Goal: Task Accomplishment & Management: Use online tool/utility

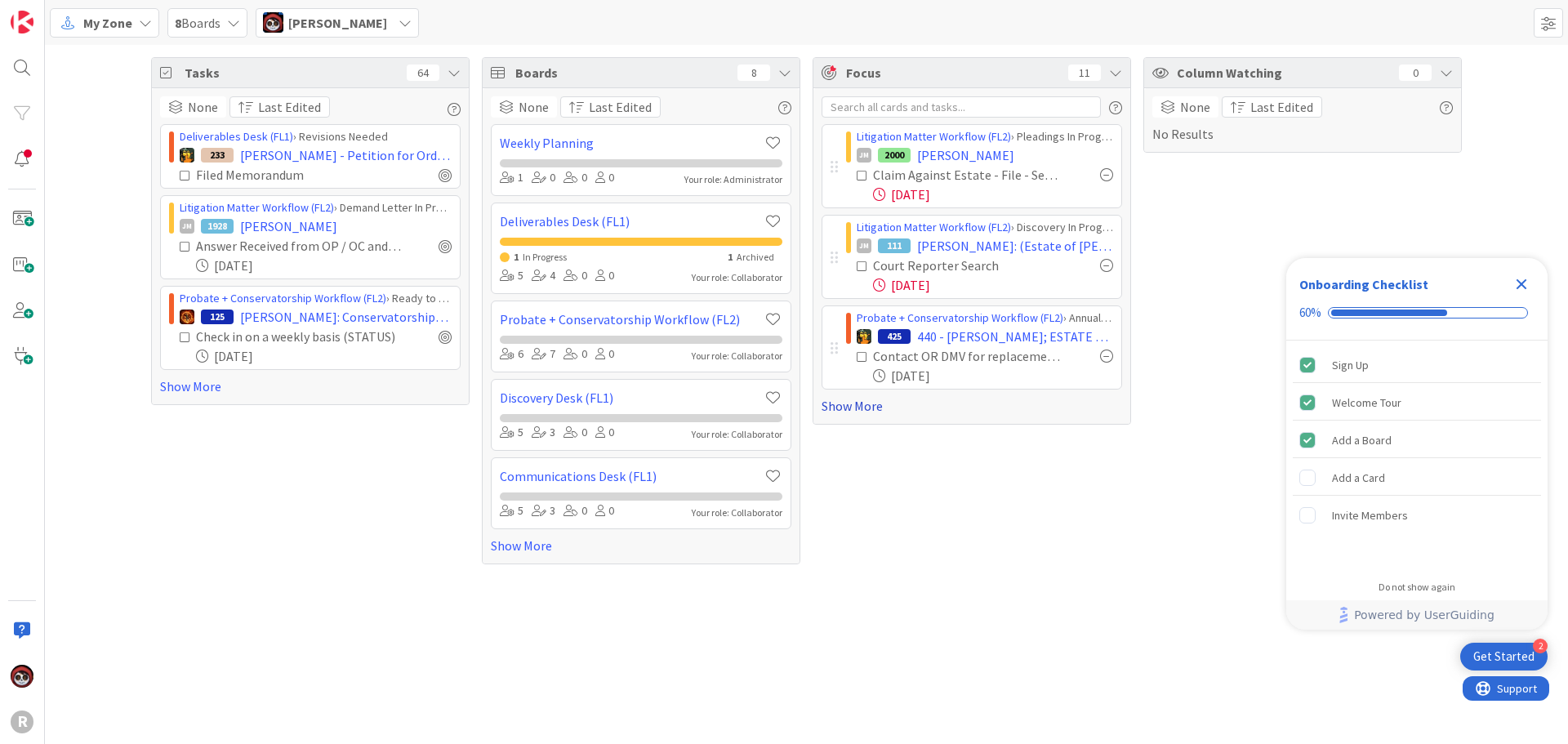
click at [877, 402] on link "Show More" at bounding box center [971, 405] width 300 height 20
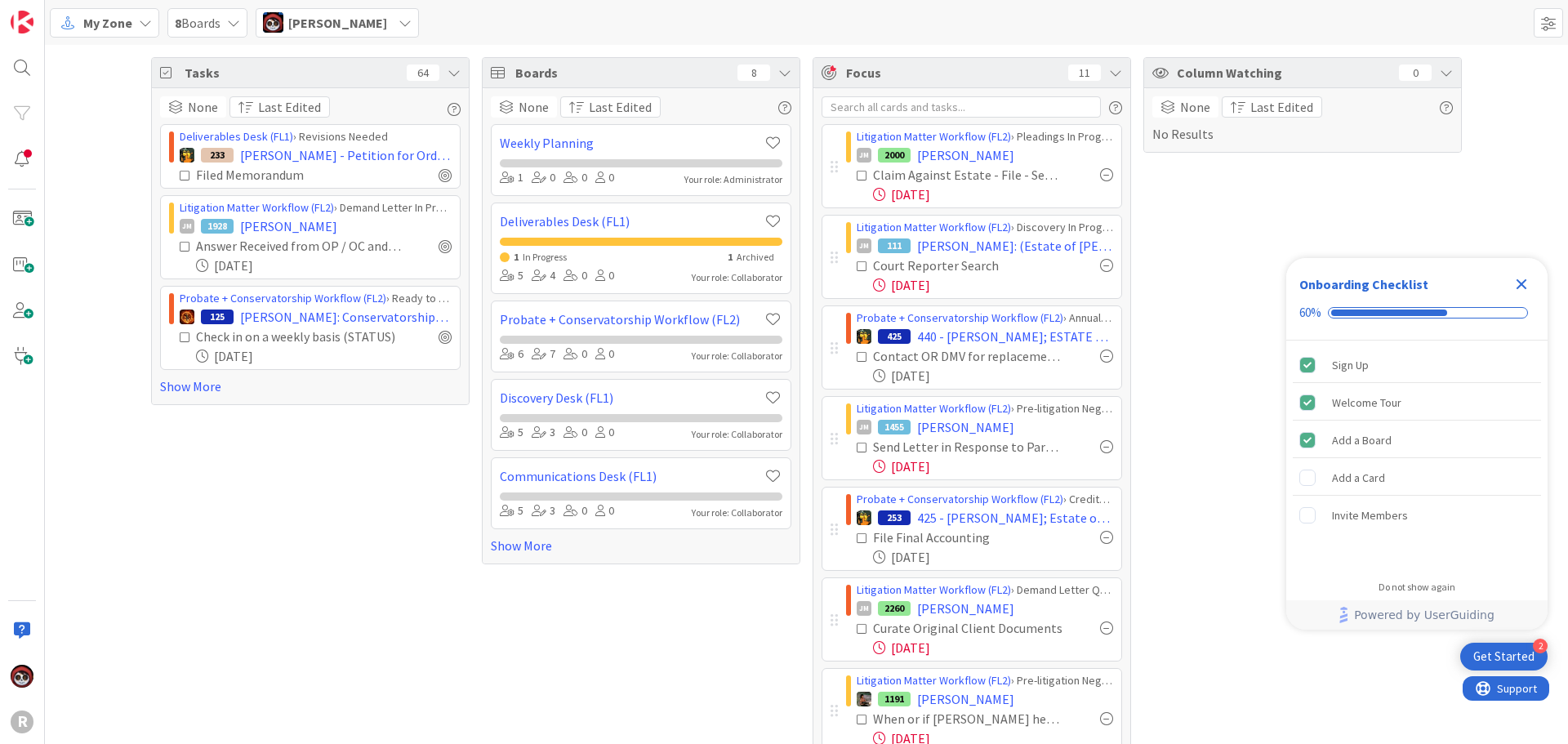
click at [20, 87] on div "R" at bounding box center [22, 372] width 45 height 744
click at [31, 69] on div at bounding box center [22, 68] width 32 height 32
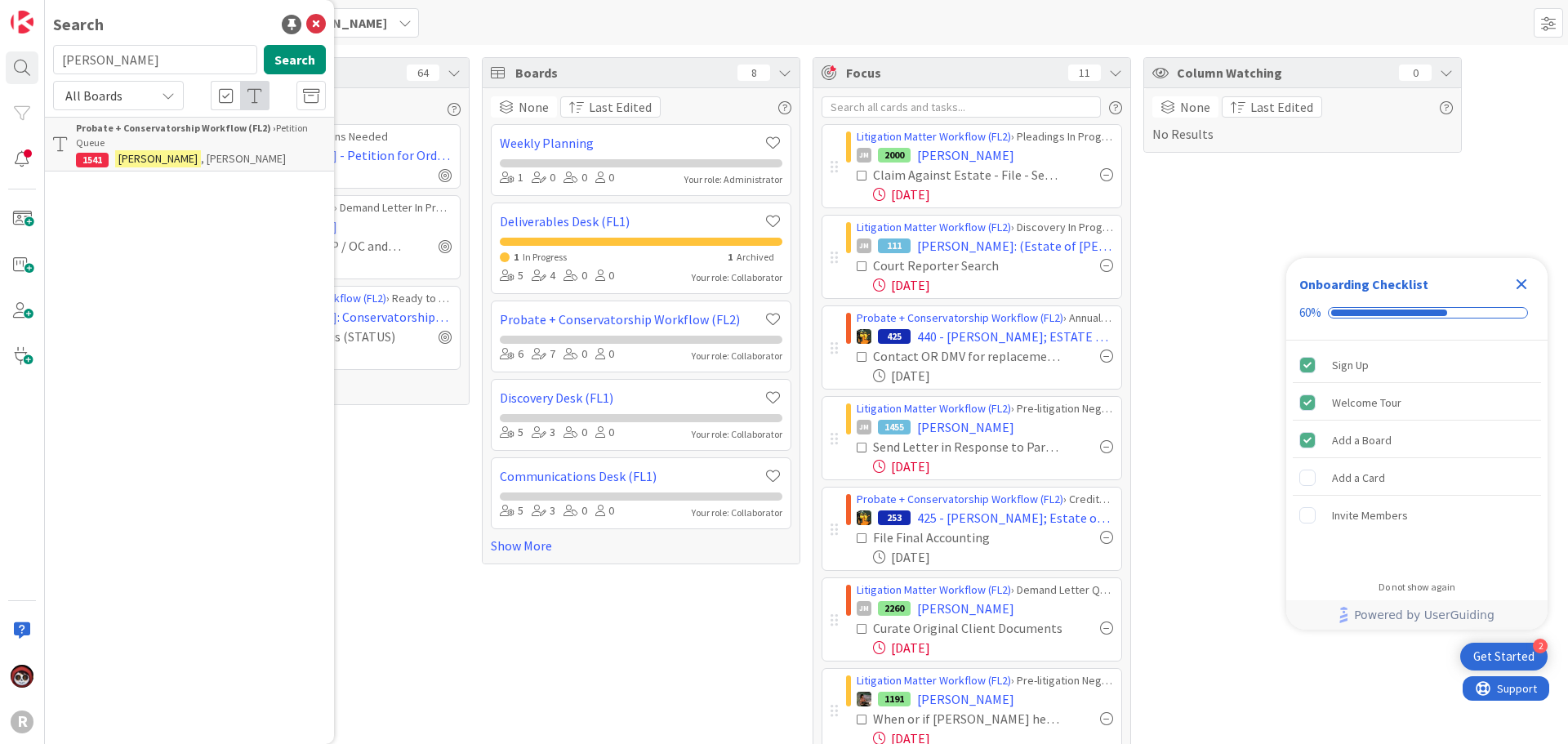
drag, startPoint x: 134, startPoint y: 65, endPoint x: 0, endPoint y: 70, distance: 134.1
click at [0, 70] on div "R Search [PERSON_NAME] Search All Boards Probate + Conservatorship Workflow (FL…" at bounding box center [22, 372] width 45 height 744
type input "[GEOGRAPHIC_DATA]"
click at [78, 155] on div "1098" at bounding box center [93, 159] width 32 height 14
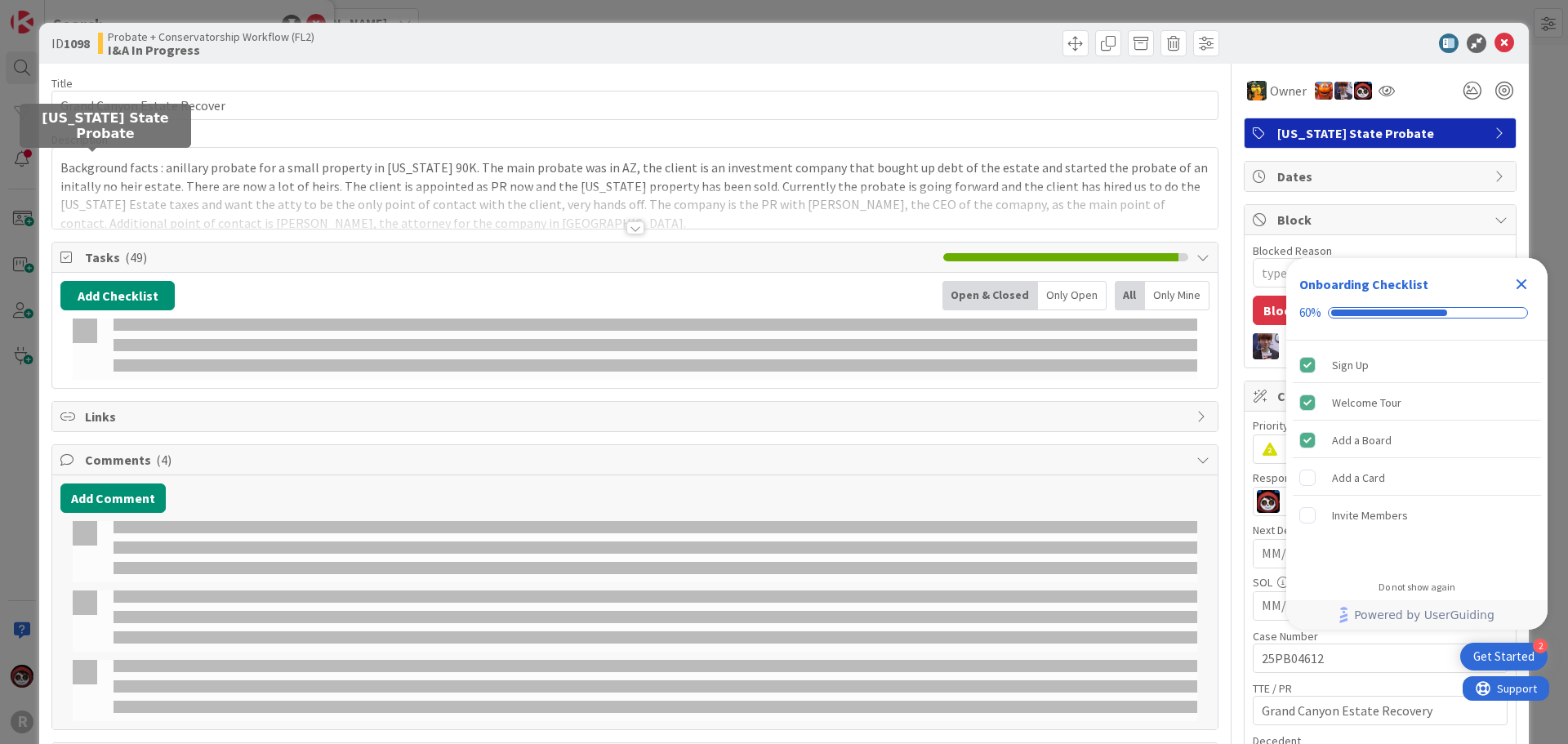
type textarea "x"
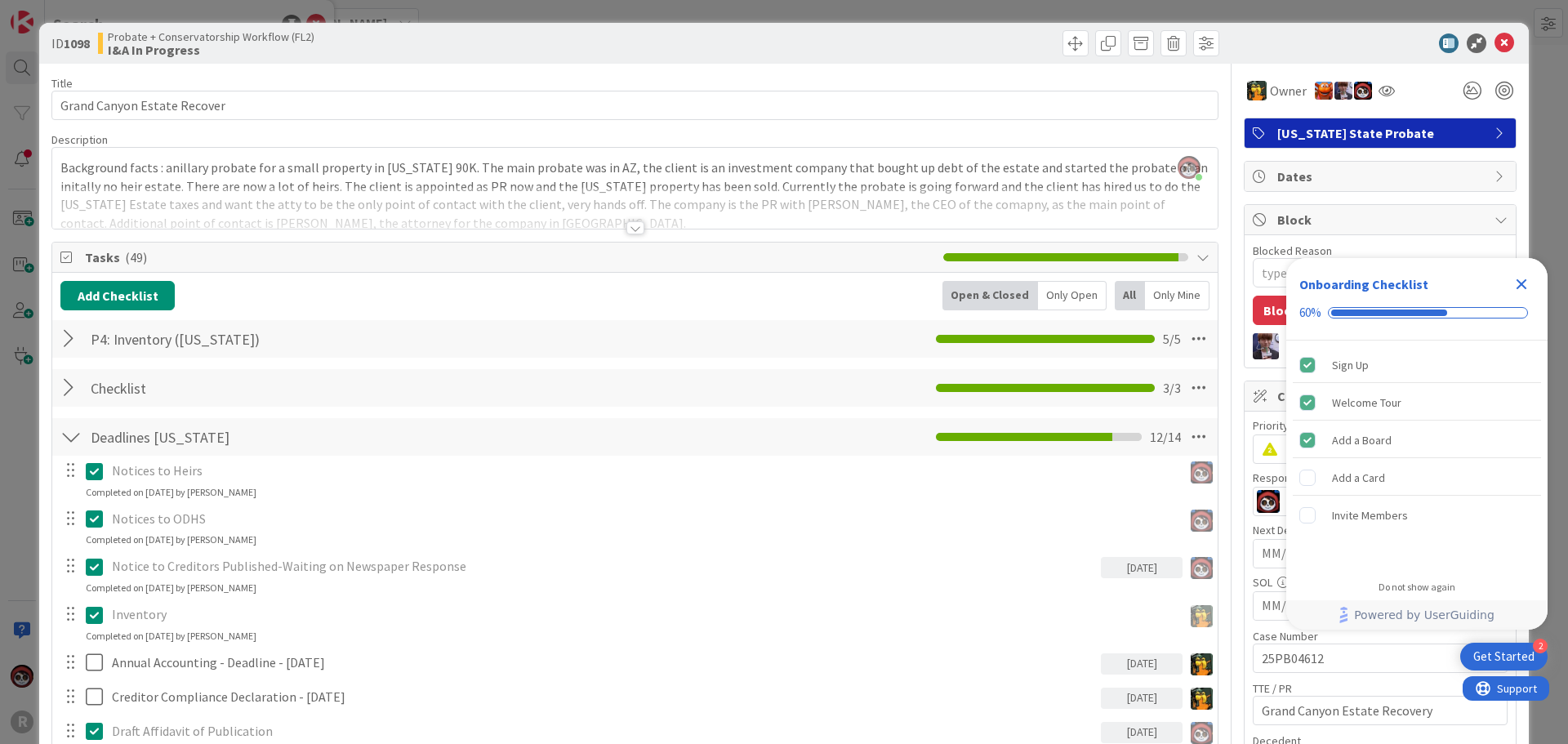
click at [1068, 294] on div "Only Open" at bounding box center [1072, 296] width 69 height 30
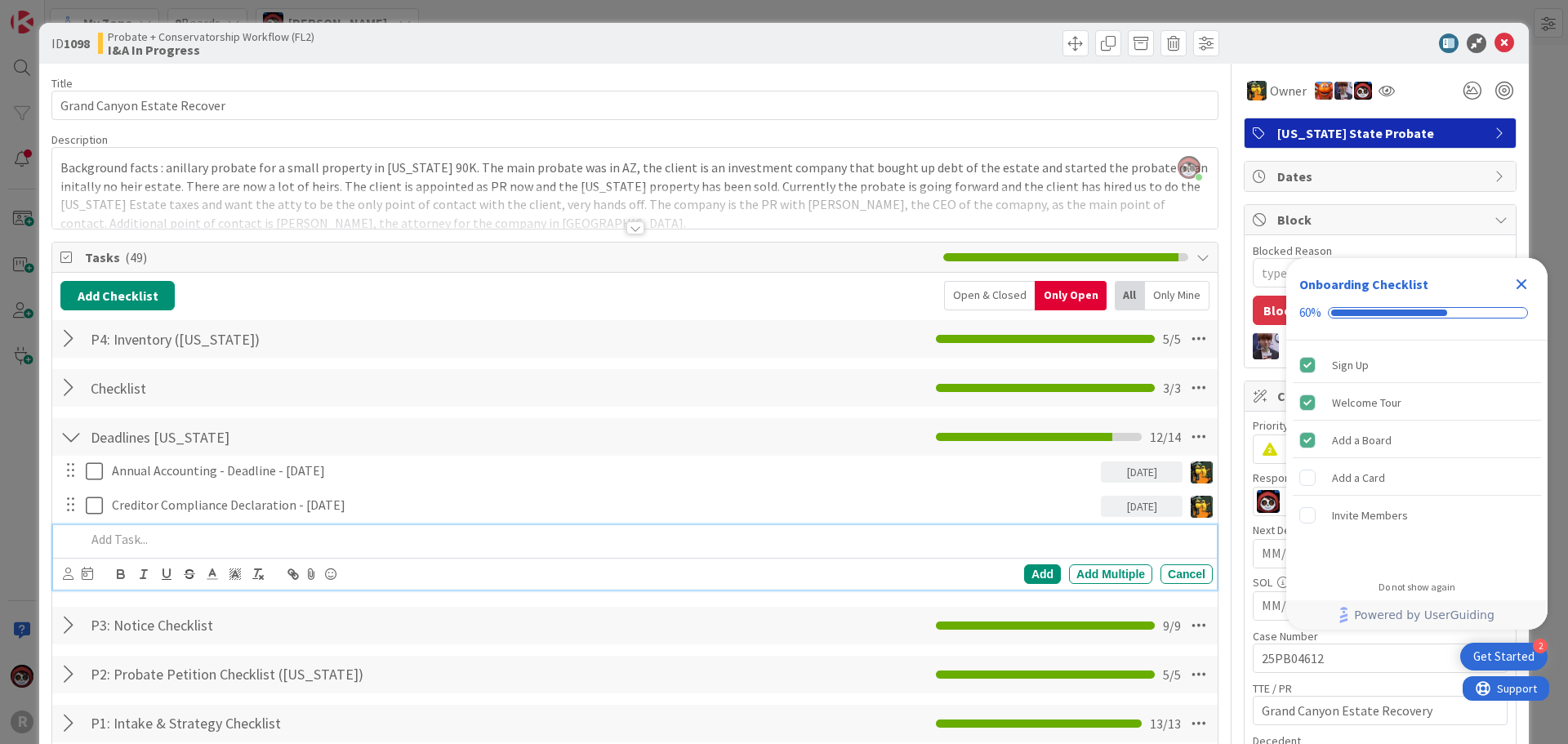
click at [171, 549] on div at bounding box center [646, 540] width 1133 height 29
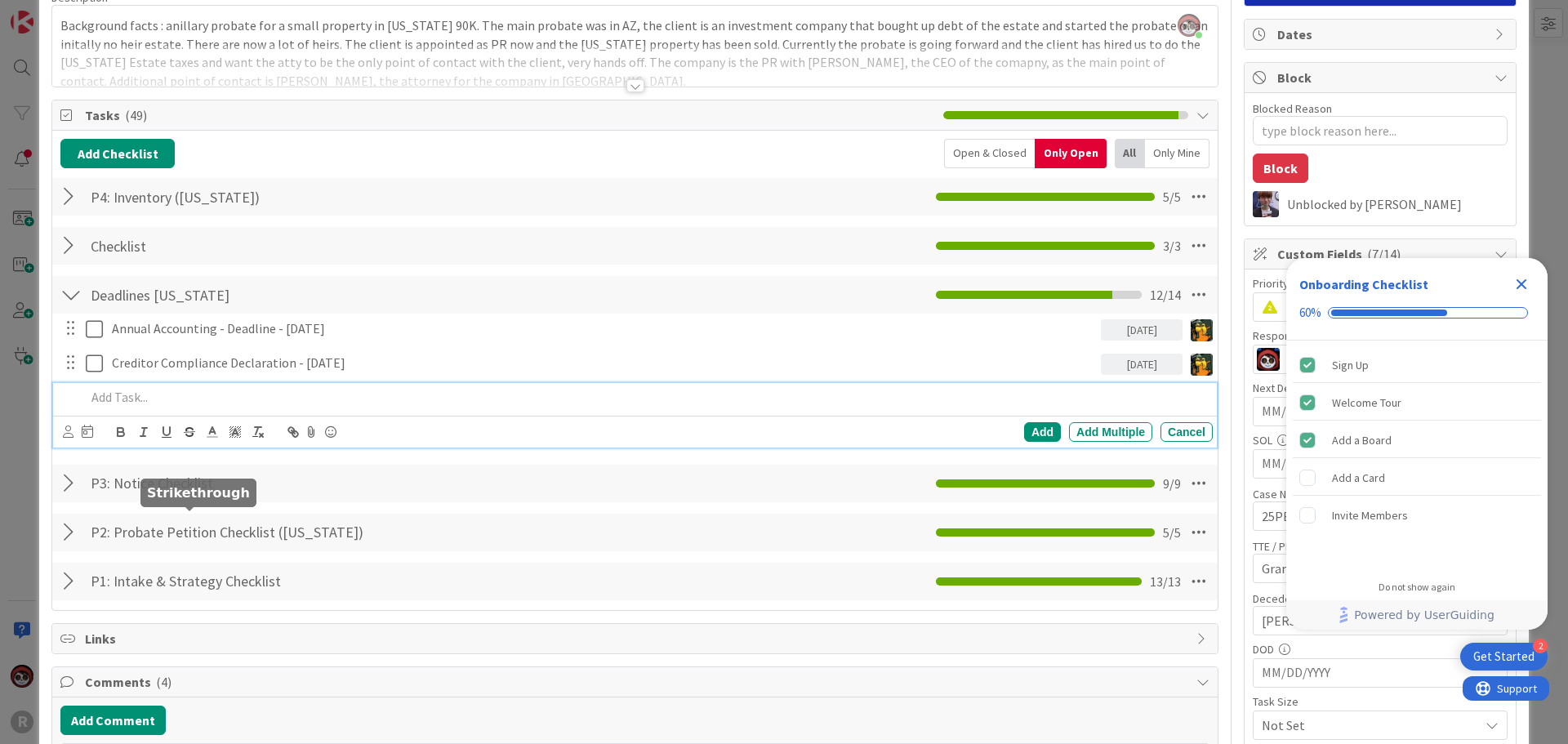
scroll to position [163, 0]
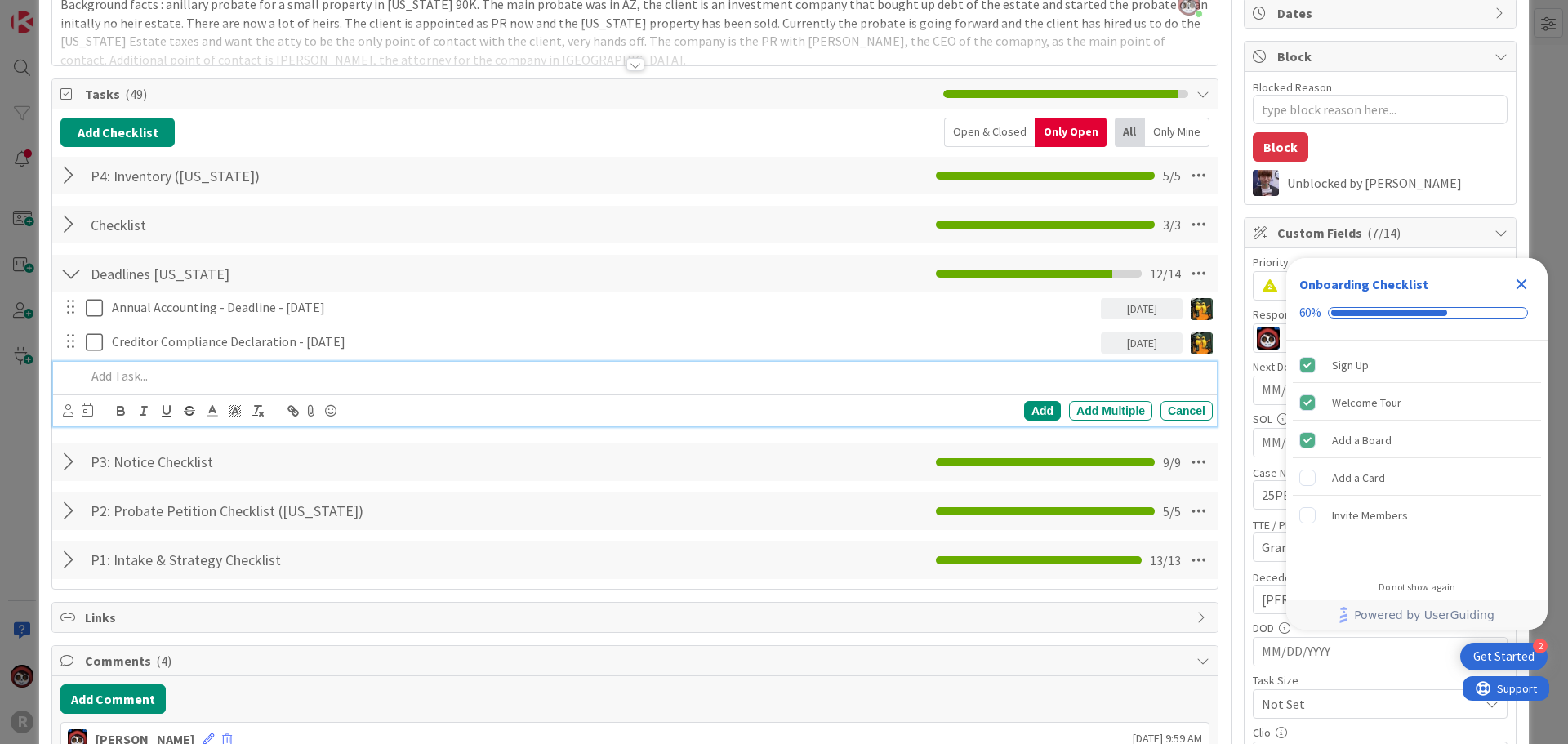
click at [66, 460] on div at bounding box center [71, 462] width 21 height 30
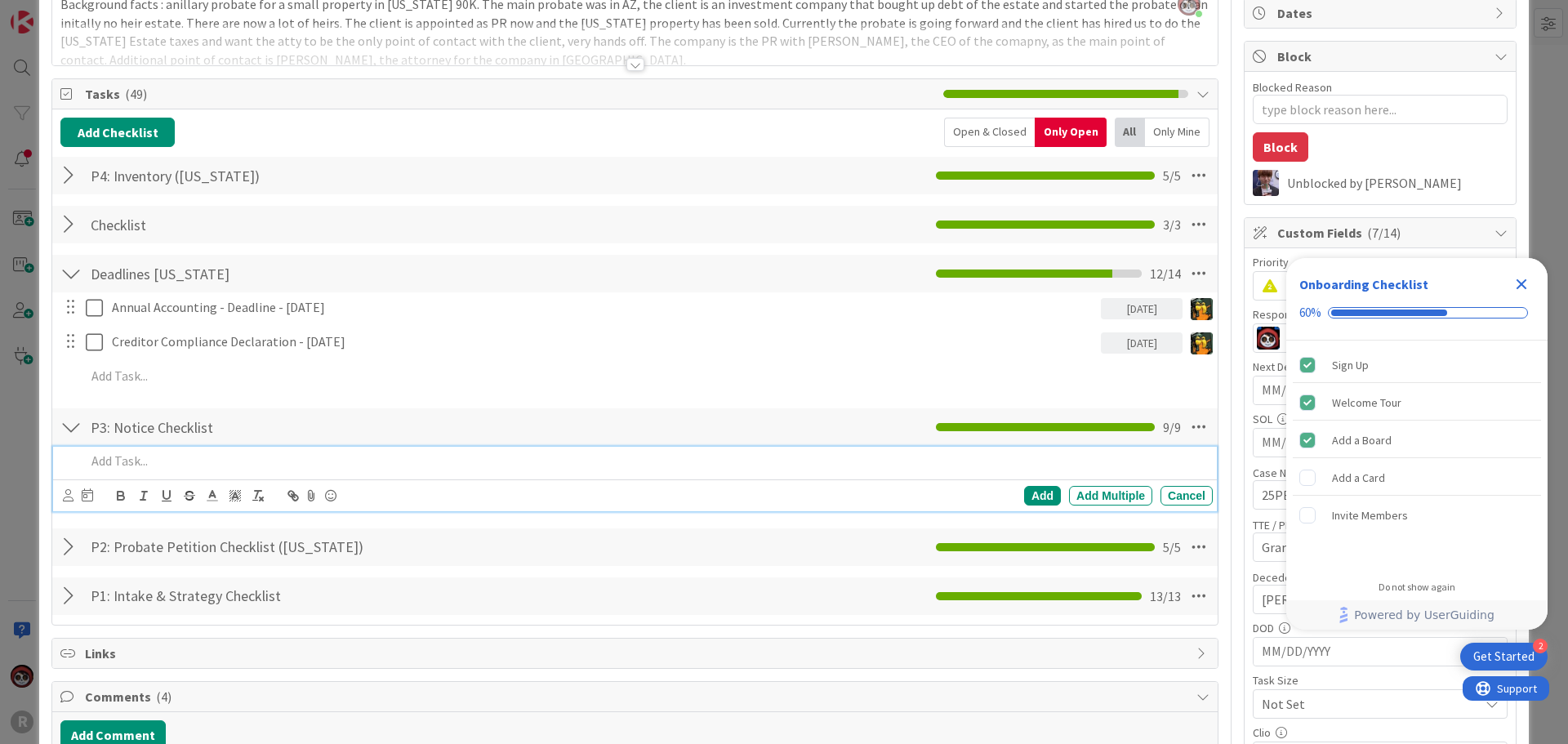
click at [201, 471] on div at bounding box center [646, 461] width 1133 height 29
click at [71, 498] on icon at bounding box center [68, 495] width 10 height 12
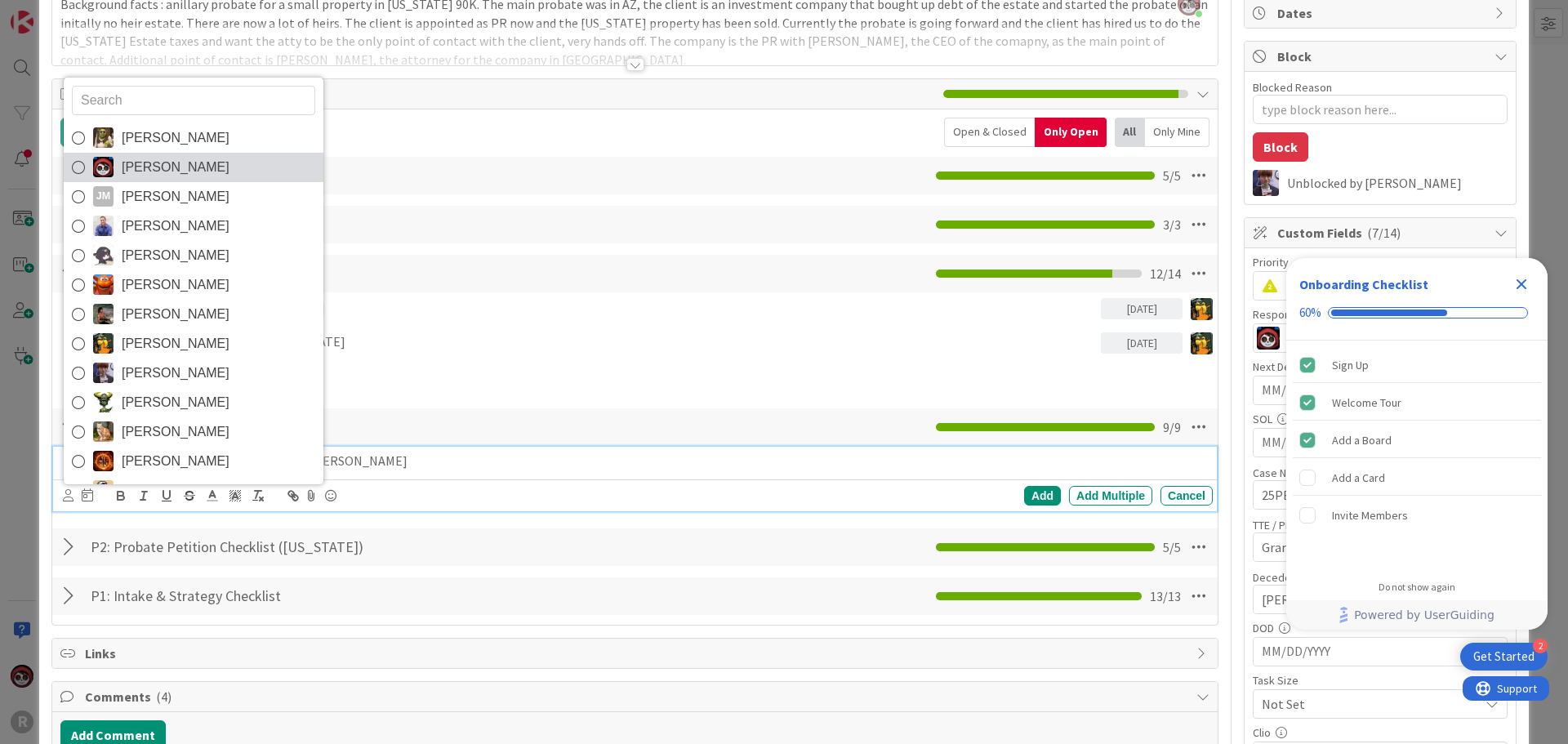
click at [147, 179] on link "[PERSON_NAME]" at bounding box center [194, 167] width 259 height 30
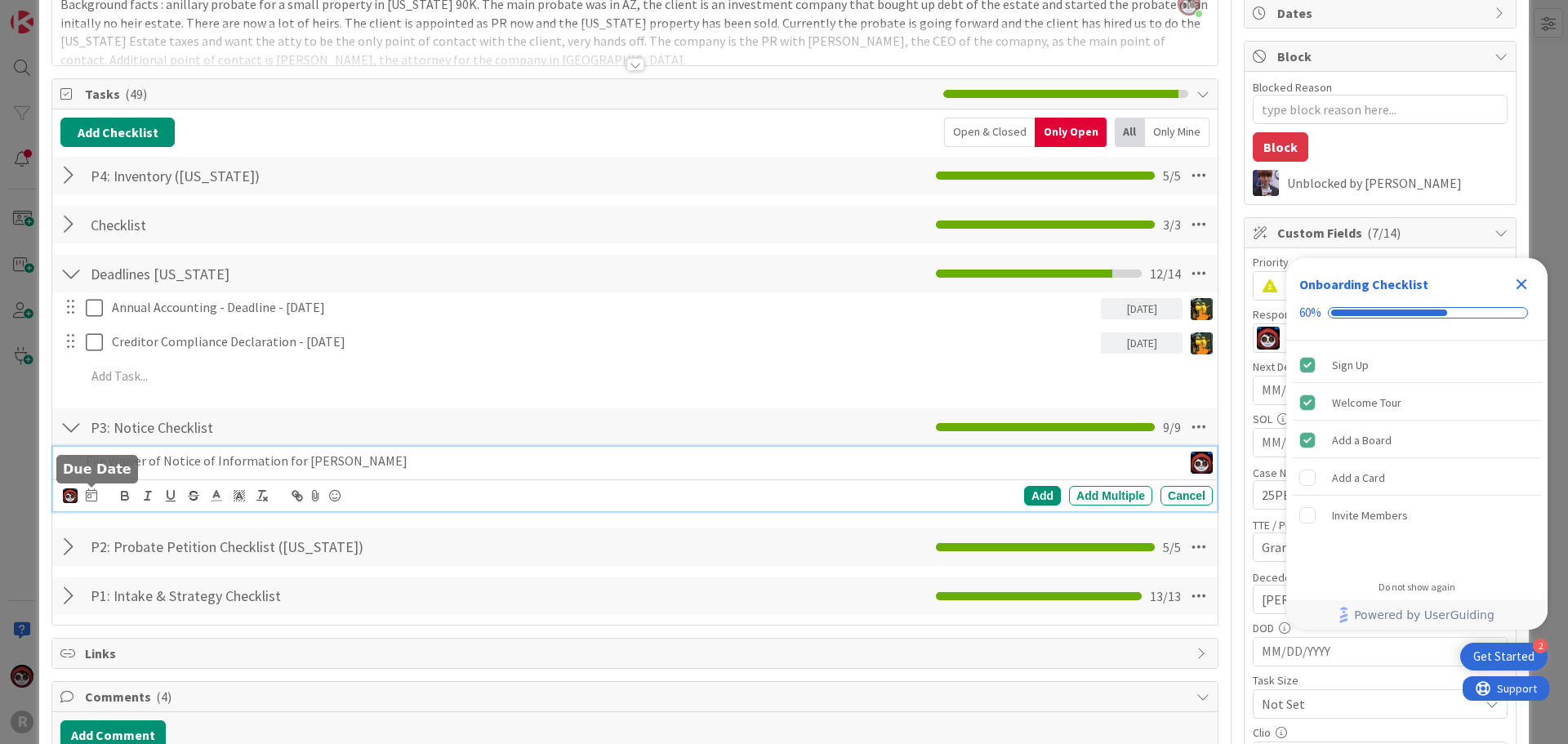
click at [87, 493] on icon at bounding box center [92, 495] width 11 height 13
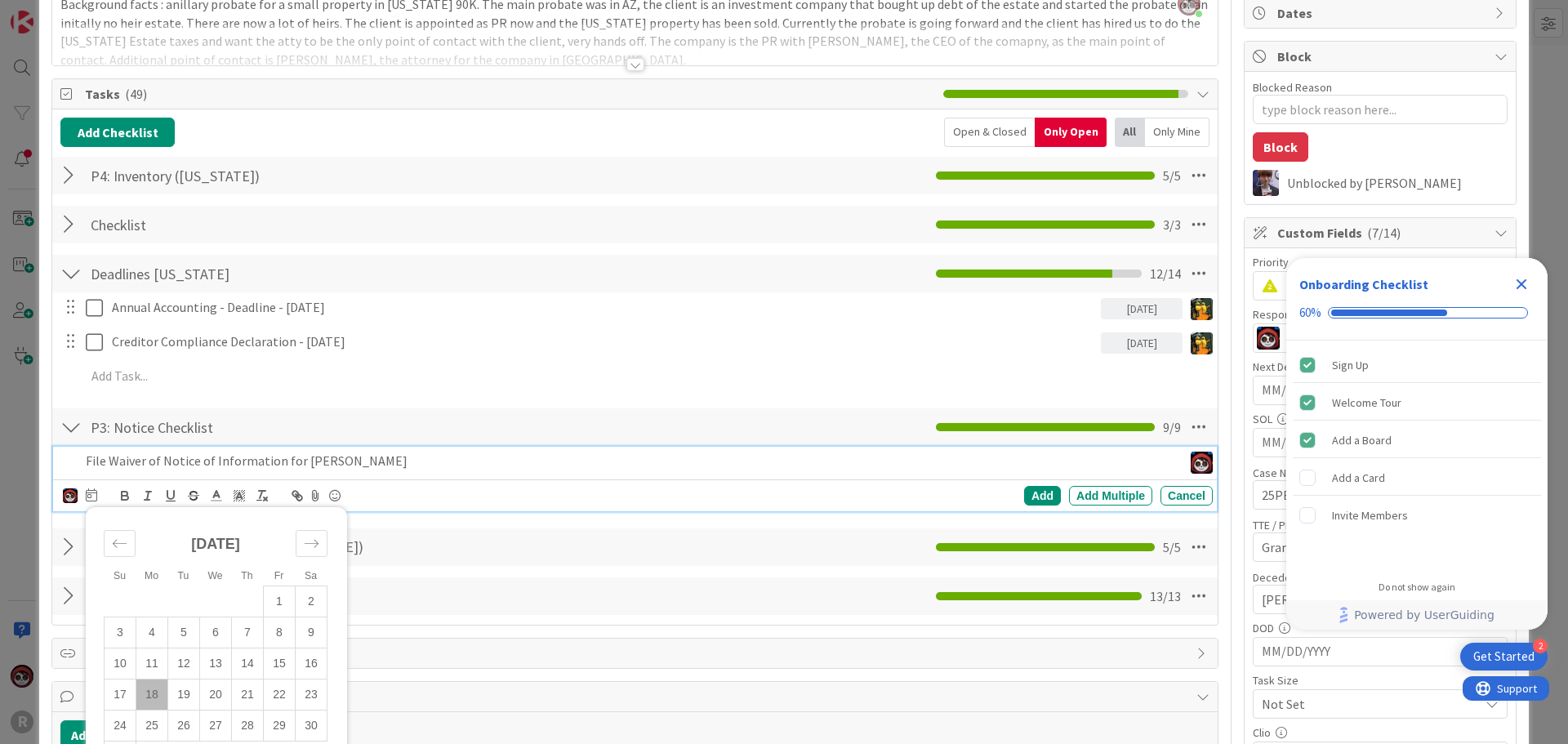
click at [154, 695] on td "18" at bounding box center [152, 693] width 31 height 31
click at [1035, 500] on div "Add" at bounding box center [1042, 495] width 37 height 20
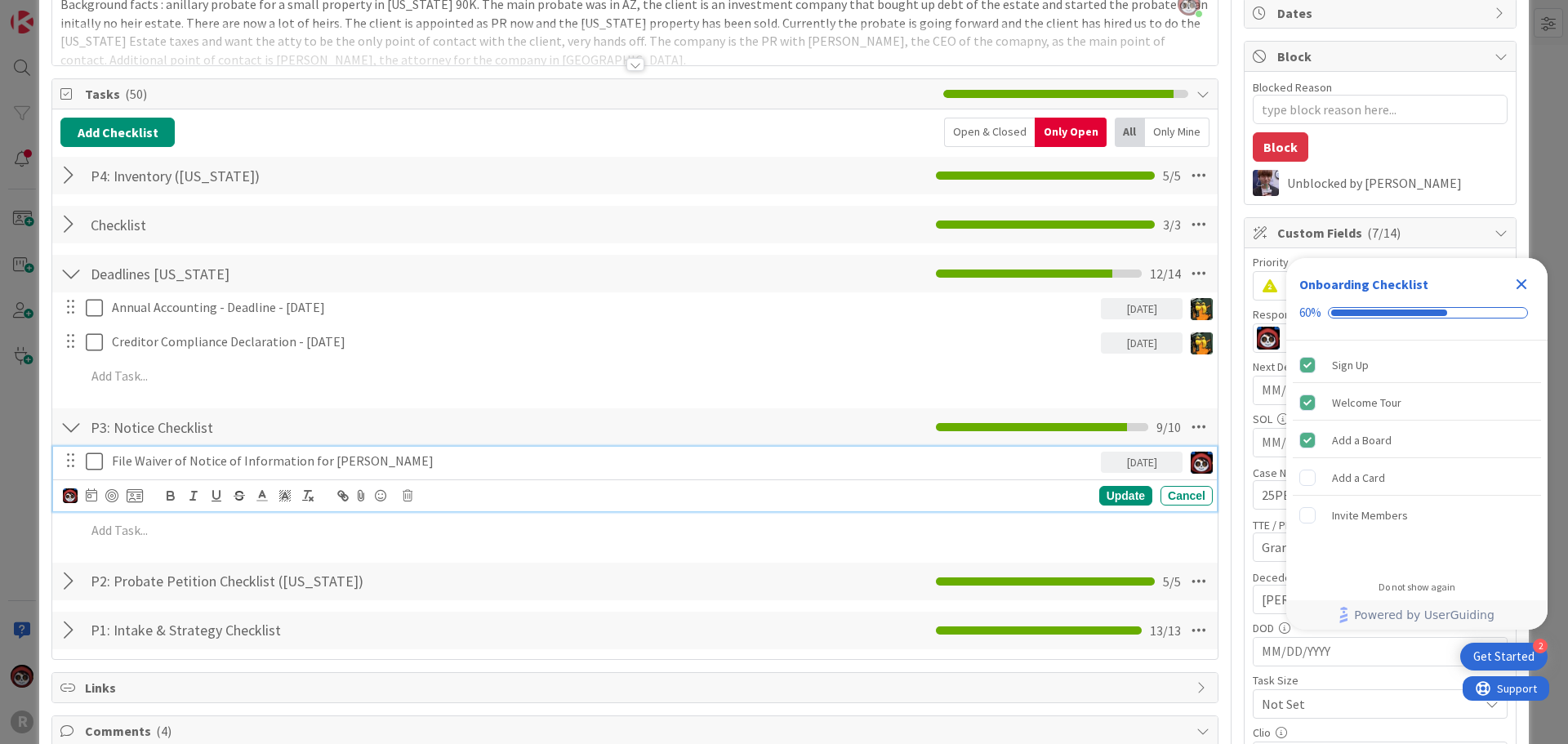
click at [341, 468] on p "File Waiver of Notice of Information for [PERSON_NAME]" at bounding box center [603, 461] width 982 height 19
click at [111, 492] on div at bounding box center [112, 496] width 13 height 13
type textarea "x"
click at [1100, 497] on div "Update" at bounding box center [1125, 496] width 53 height 20
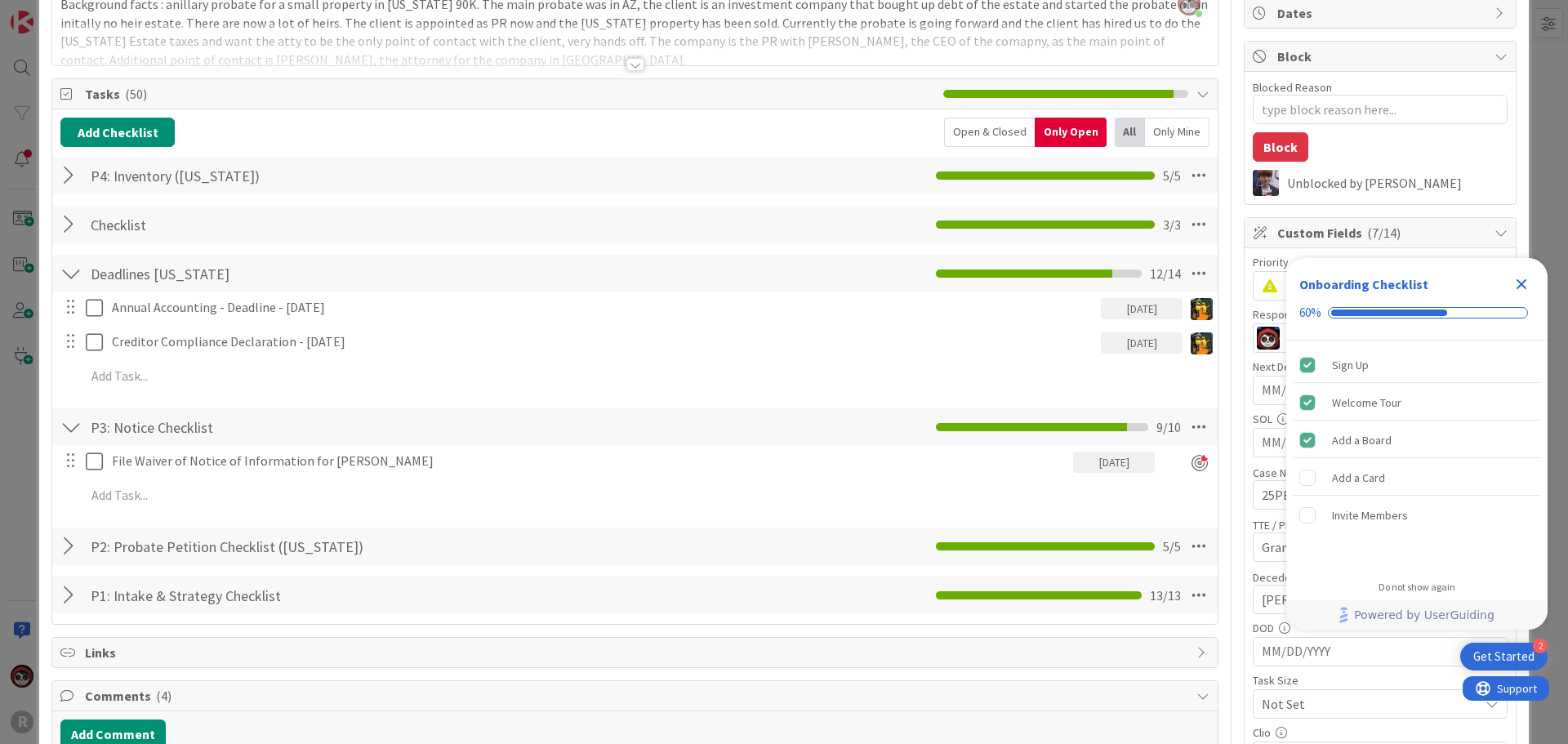
scroll to position [0, 0]
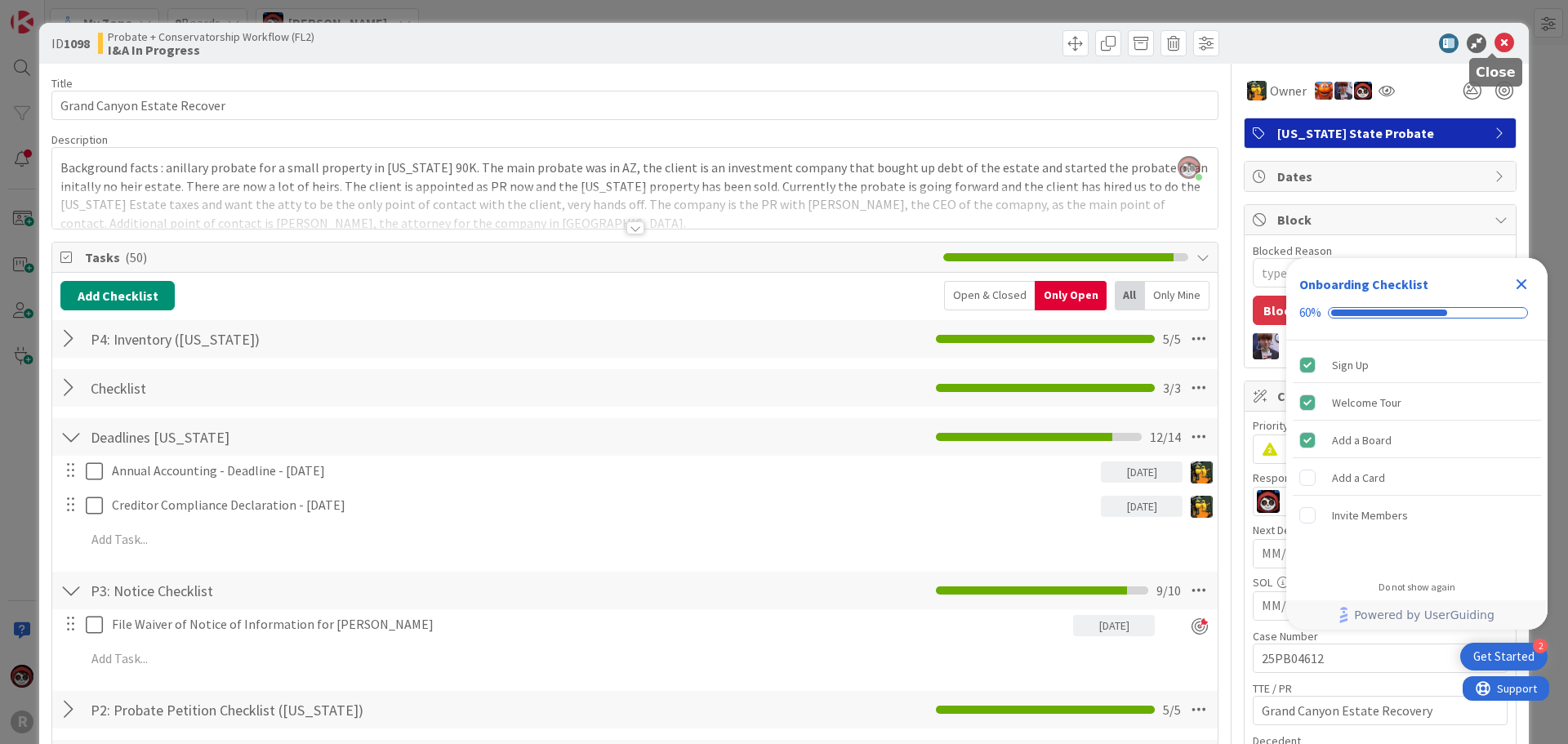
click at [1495, 37] on icon at bounding box center [1504, 43] width 20 height 20
